Goal: Check status: Check status

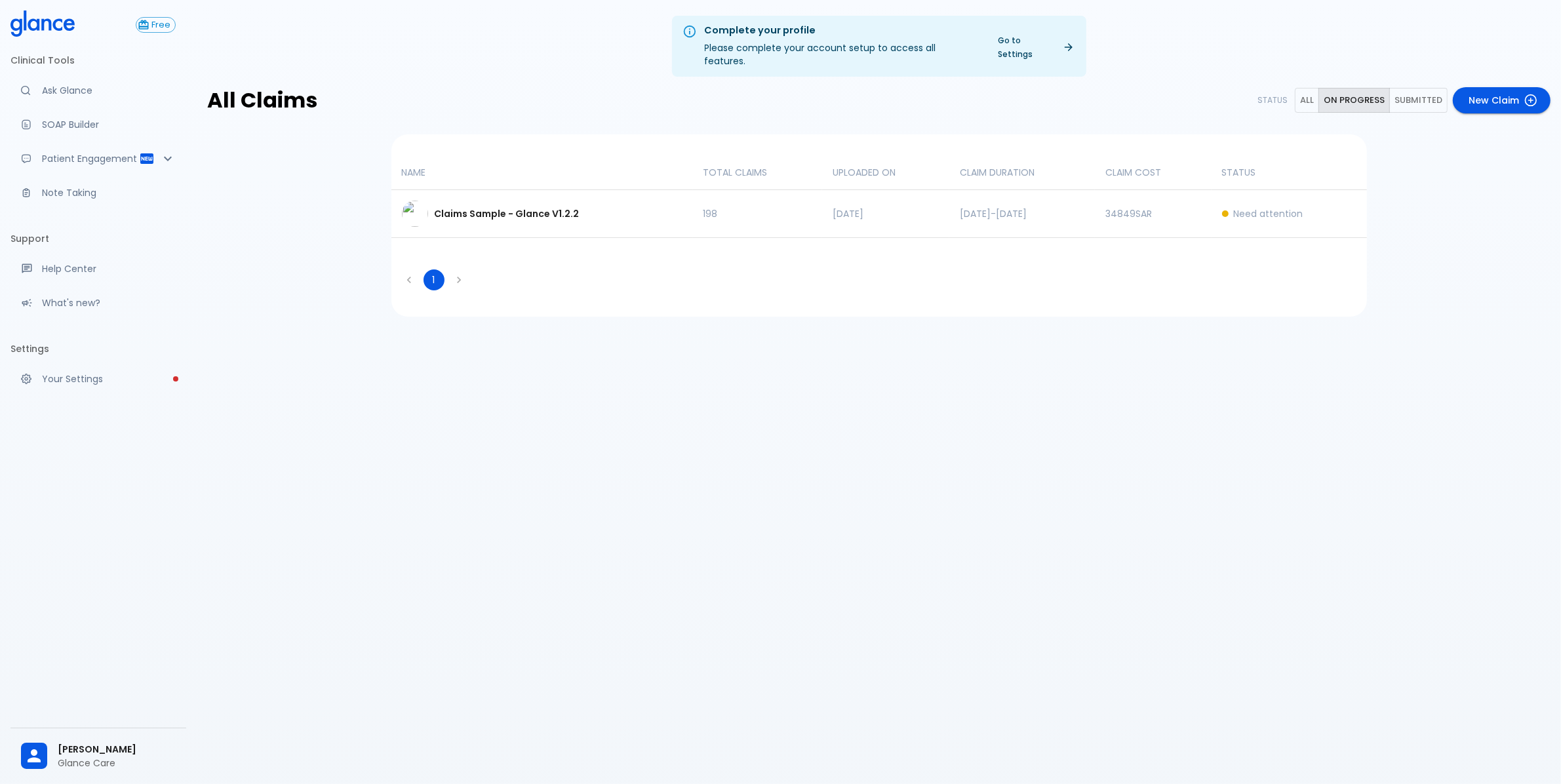
click at [568, 207] on p "Claims Sample - Glance V1.2.2" at bounding box center [504, 213] width 151 height 13
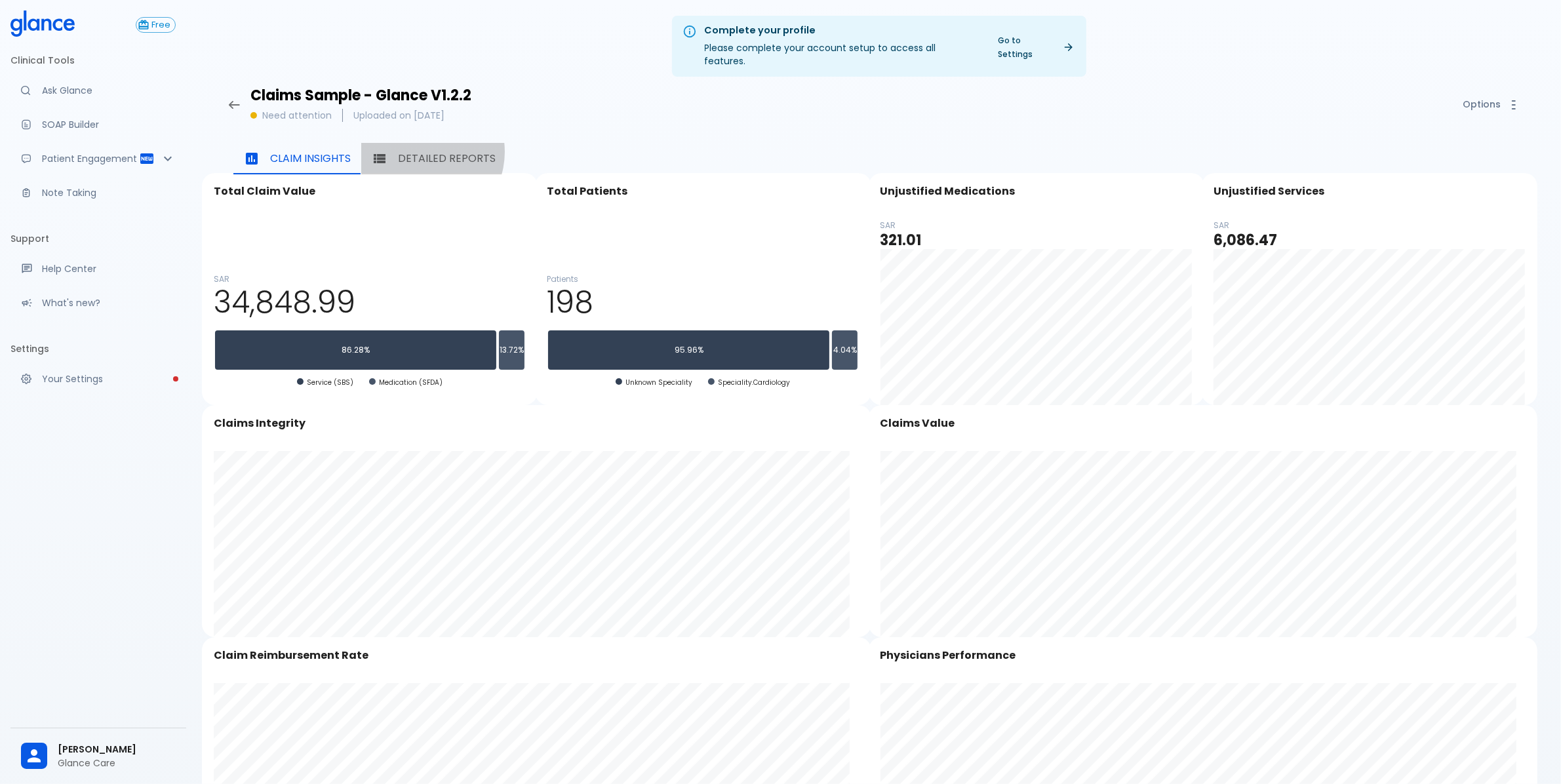
click at [422, 151] on p "Detailed Reports" at bounding box center [447, 159] width 98 height 16
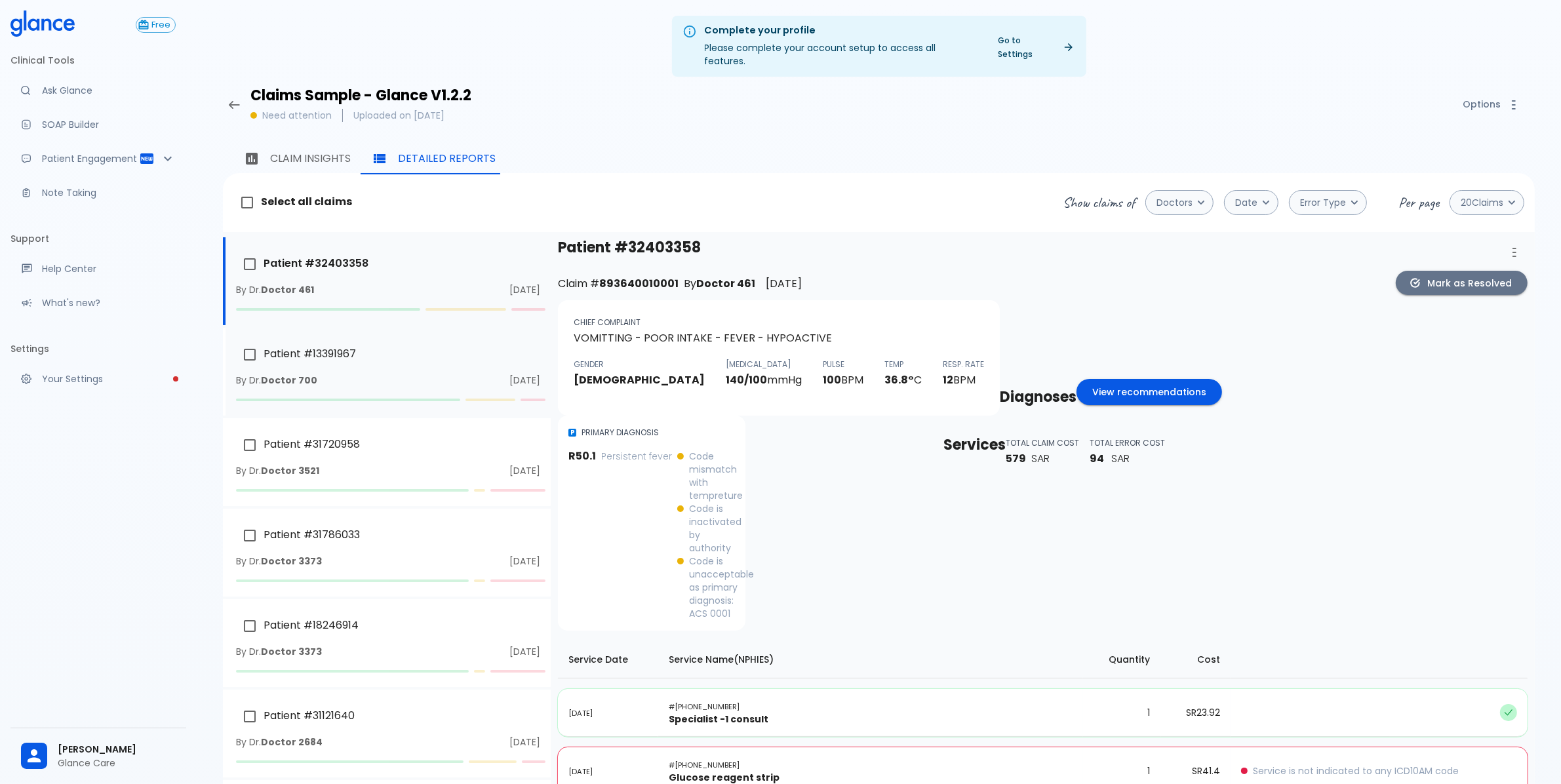
click at [338, 357] on li "Patient # [MEDICAL_RECORD_NUMBER] By Dr. Doctor 700 [DATE]" at bounding box center [387, 372] width 327 height 88
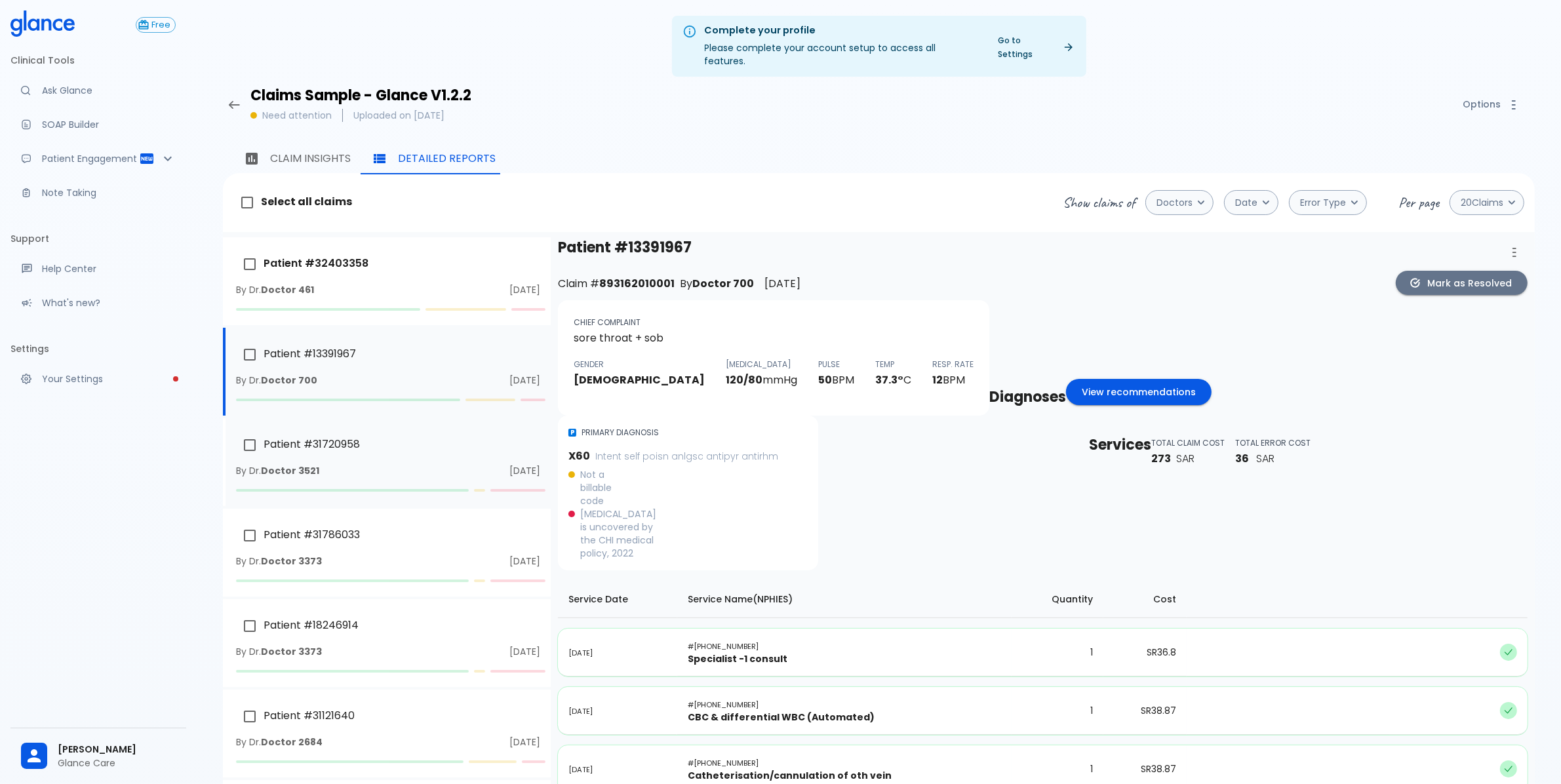
click at [395, 438] on div "Patient # [MEDICAL_RECORD_NUMBER]" at bounding box center [388, 445] width 304 height 28
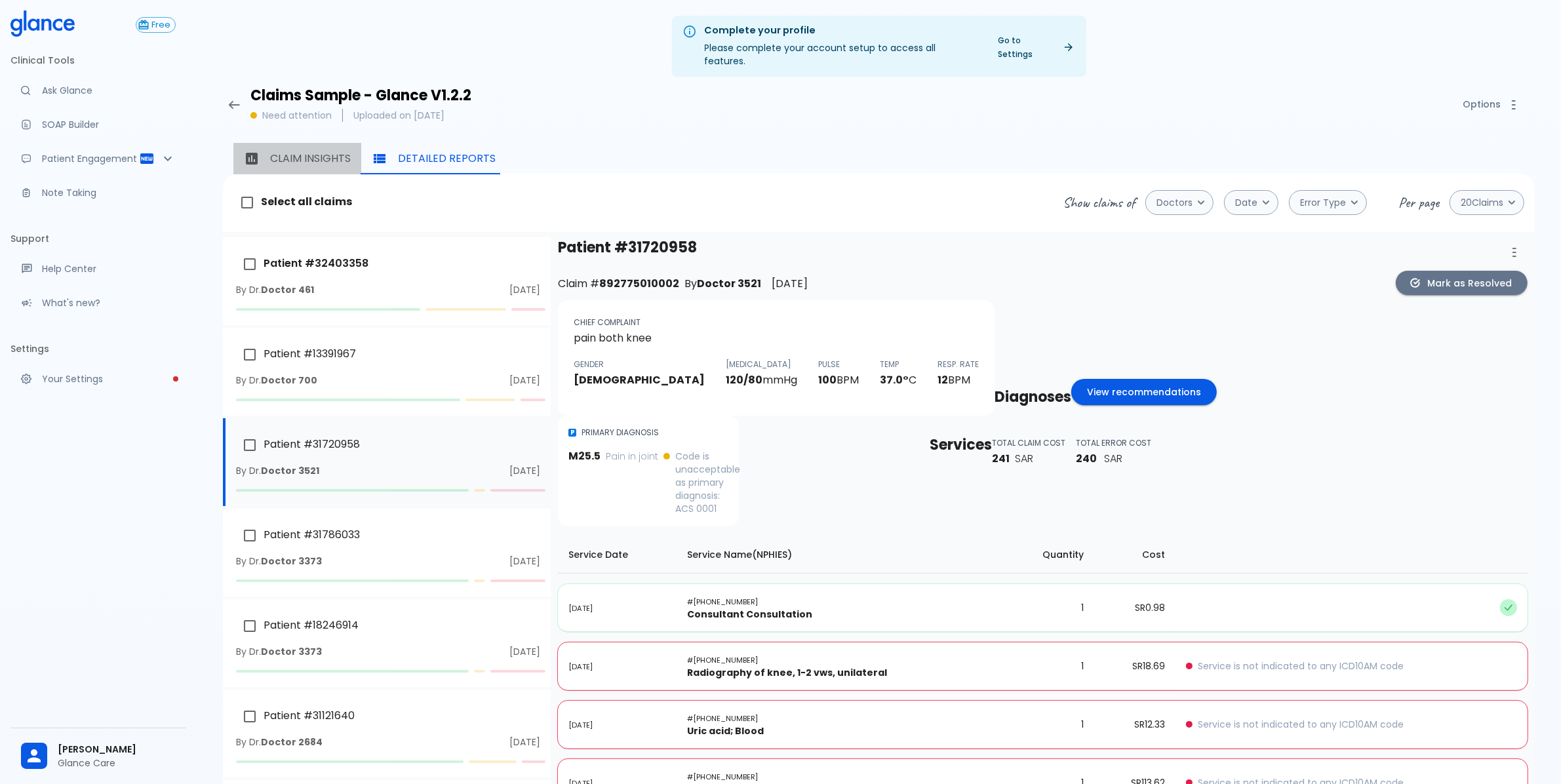
click at [328, 151] on p "Claim Insights" at bounding box center [310, 159] width 80 height 16
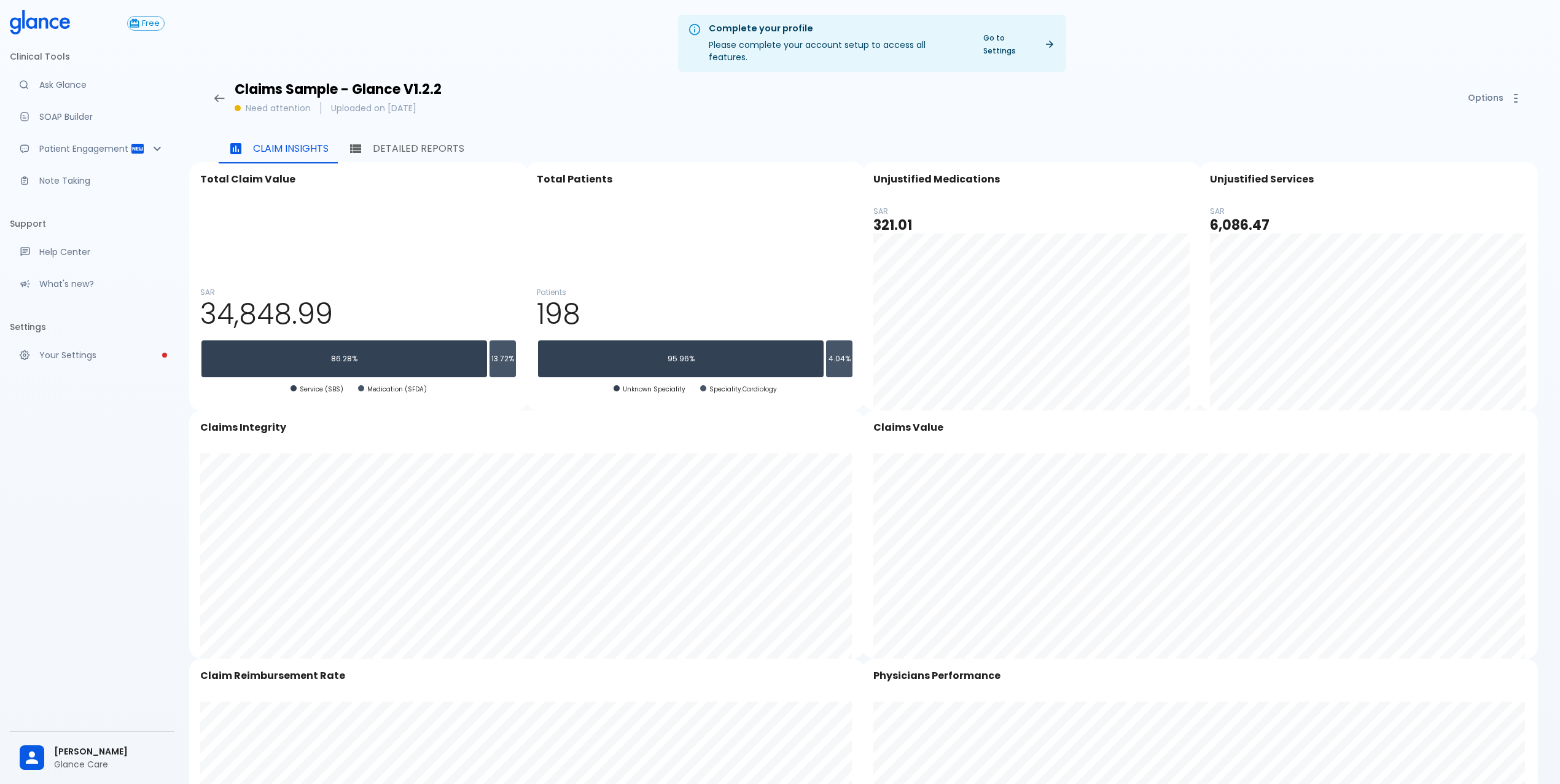
click at [1474, 89] on button "Options" at bounding box center [1494, 98] width 83 height 25
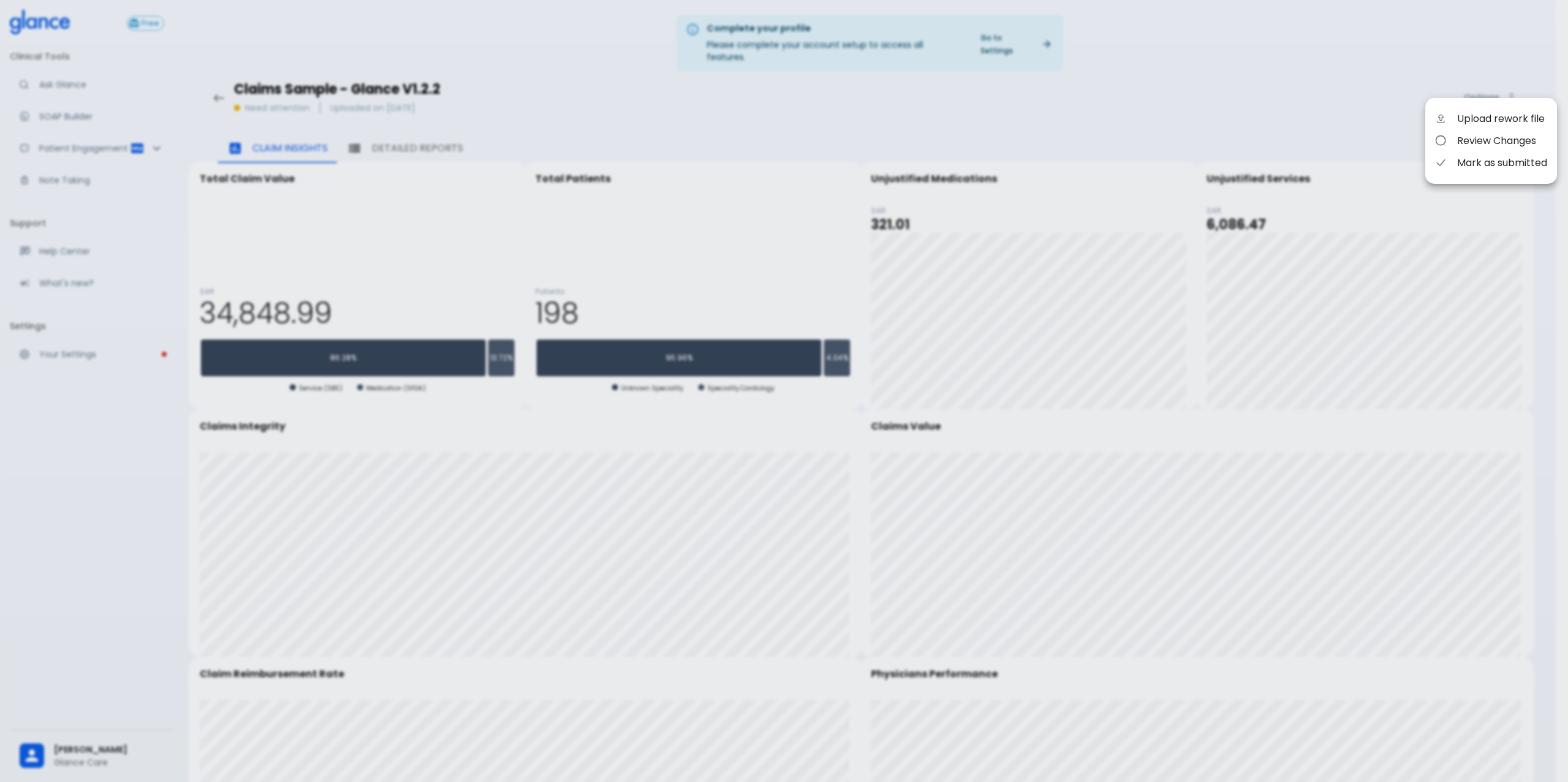
click at [1180, 121] on div at bounding box center [784, 391] width 1568 height 782
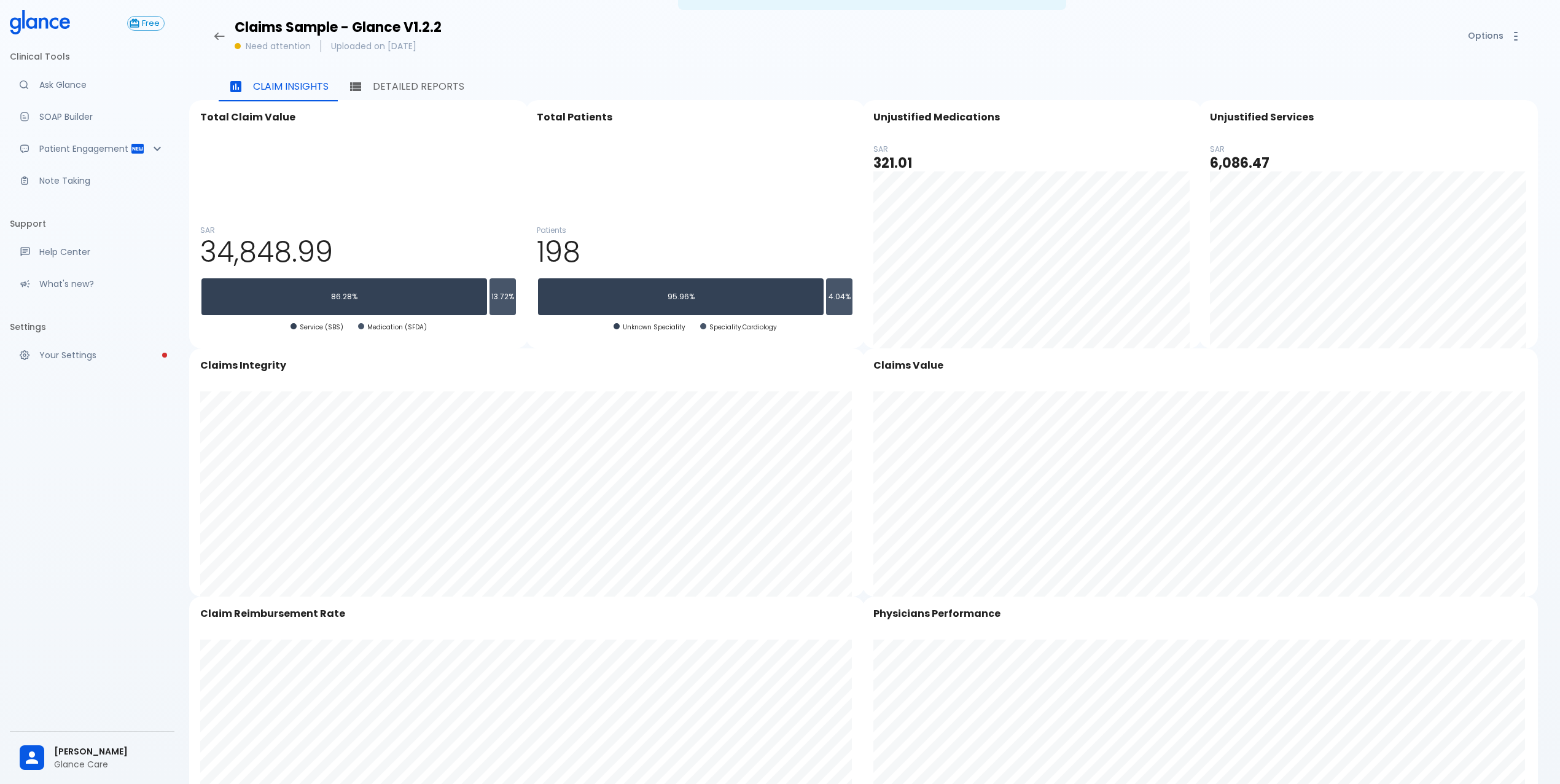
scroll to position [226, 0]
